Goal: Find specific page/section

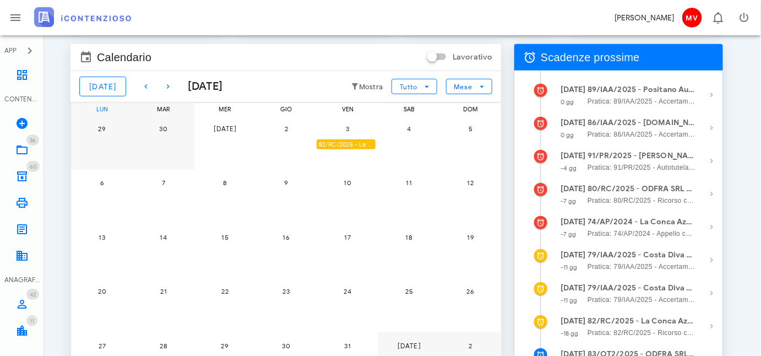
scroll to position [150, 0]
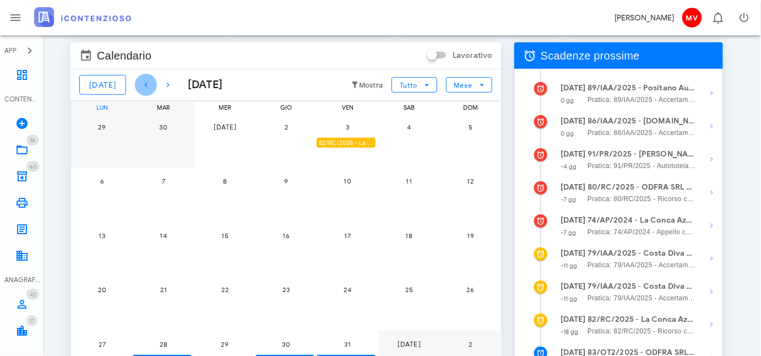
click at [139, 81] on icon "button" at bounding box center [145, 84] width 13 height 13
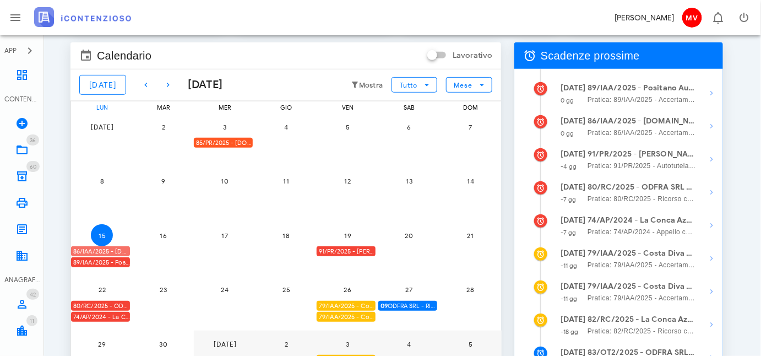
click at [107, 251] on div "86/IAA/2025 - FRA.CAM BUILDINGS & SERVICES SRL - Inviare Accertamento con Adesi…" at bounding box center [100, 251] width 59 height 10
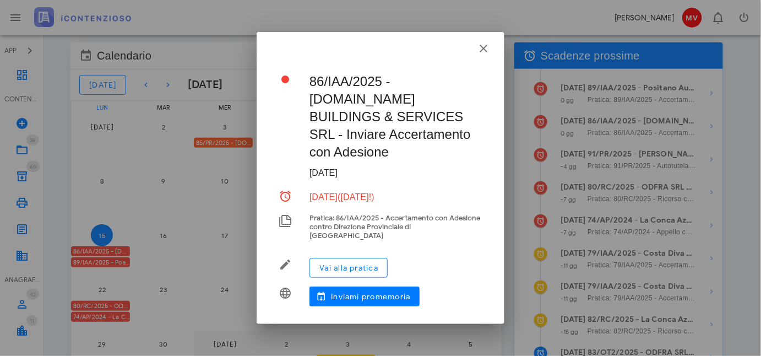
click at [109, 259] on div at bounding box center [380, 178] width 761 height 356
click at [483, 55] on icon "button" at bounding box center [483, 48] width 13 height 13
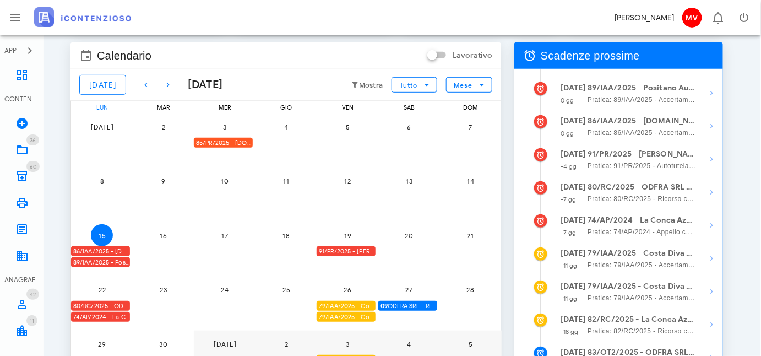
click at [103, 258] on div "89/IAA/2025 - Positano Autonoleggio Cooperativa a.r.l. - Inviare Accertamento c…" at bounding box center [100, 262] width 59 height 10
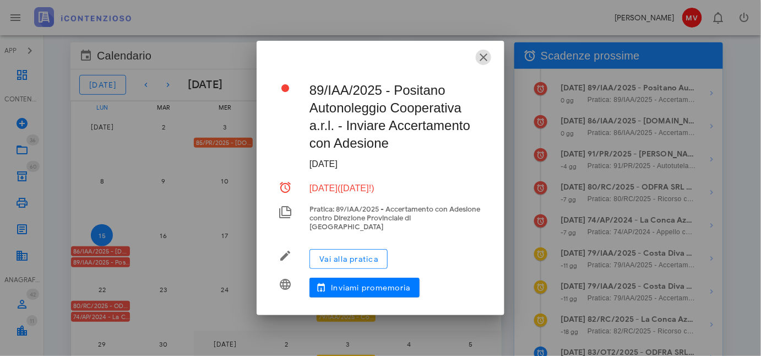
click at [480, 58] on icon "button" at bounding box center [483, 57] width 13 height 13
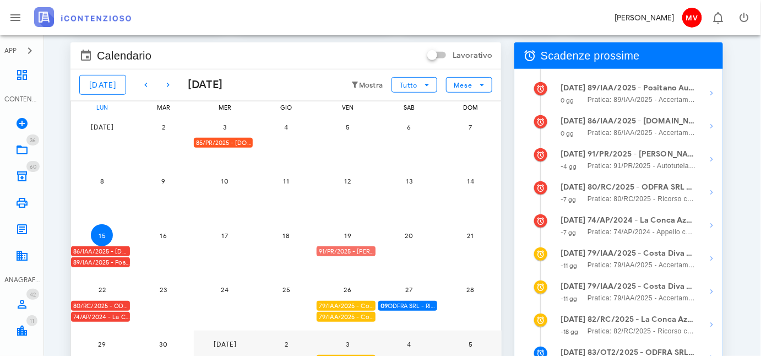
click at [330, 248] on div "91/PR/2025 - Angela Cappotto - Inviare Autotutela" at bounding box center [346, 251] width 59 height 10
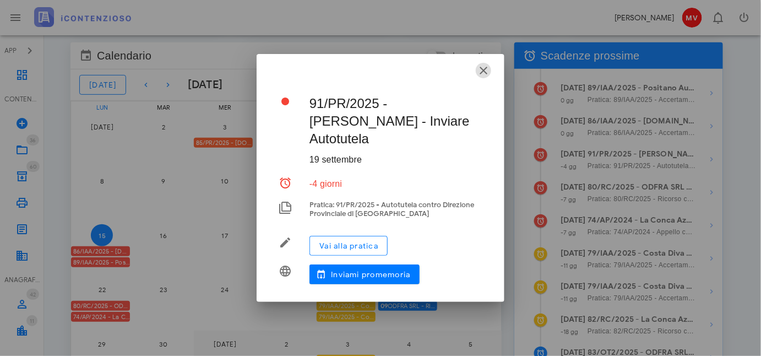
click at [485, 77] on icon "button" at bounding box center [483, 70] width 13 height 13
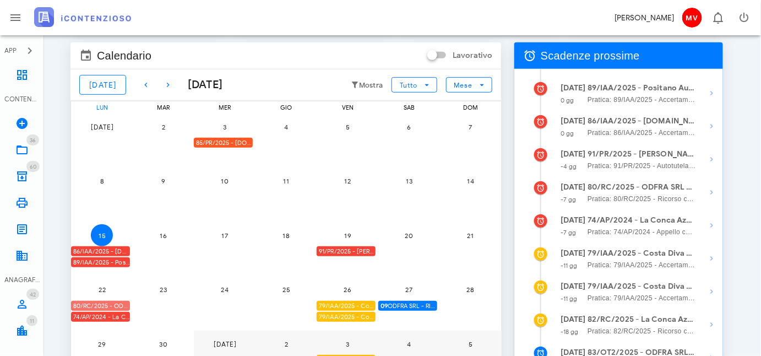
click at [100, 303] on div "80/RC/2025 - ODFRA SRL - In attesa della Costituzione in Giudizio controparte" at bounding box center [100, 306] width 59 height 10
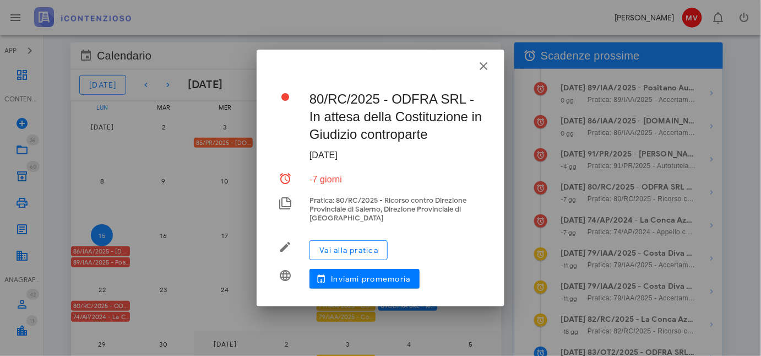
click at [128, 153] on div at bounding box center [380, 178] width 761 height 356
click at [485, 67] on icon "button" at bounding box center [483, 65] width 13 height 13
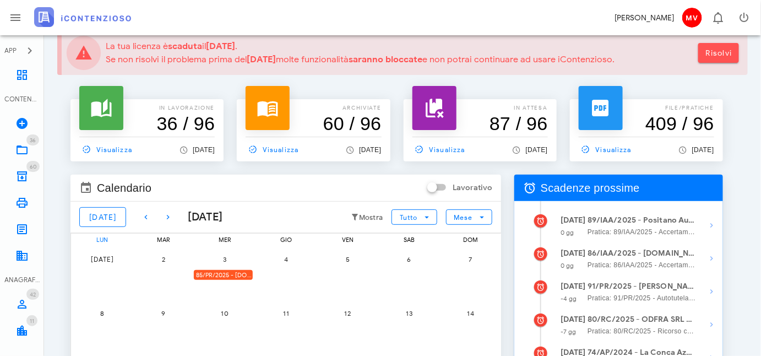
scroll to position [0, 0]
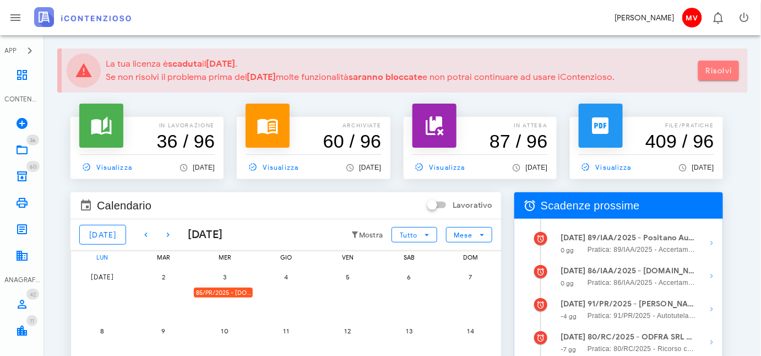
click at [714, 69] on span "Risolvi" at bounding box center [719, 70] width 27 height 9
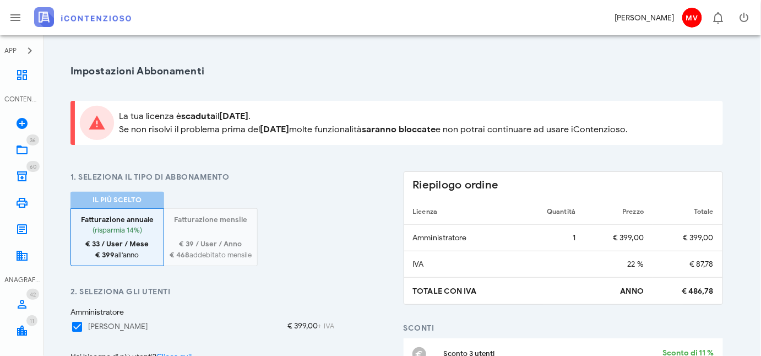
type input "84017"
